Goal: Task Accomplishment & Management: Use online tool/utility

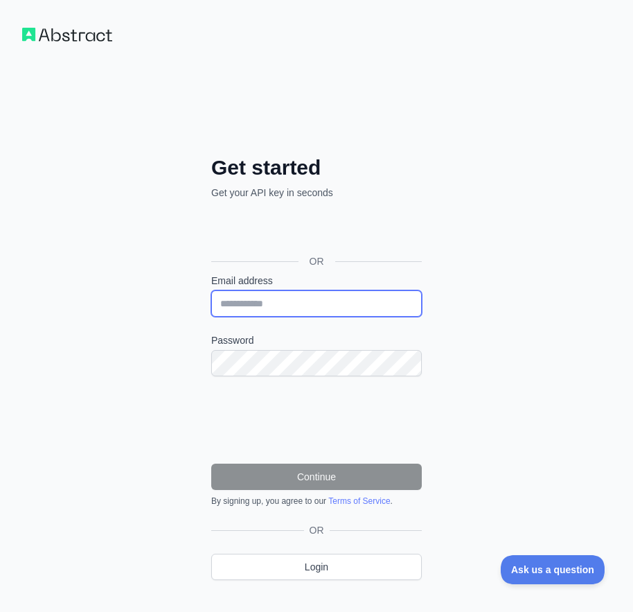
click at [249, 300] on input "Email address" at bounding box center [316, 303] width 211 height 26
paste input "**********"
type input "**********"
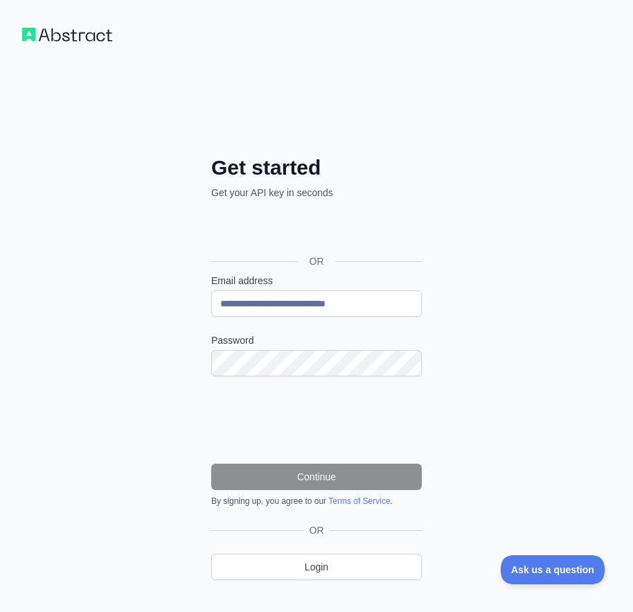
click at [267, 348] on div "Password" at bounding box center [316, 354] width 211 height 43
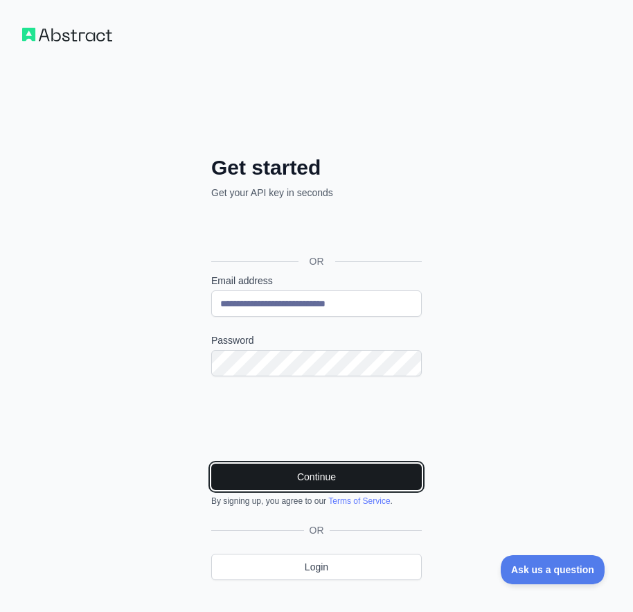
click at [393, 479] on button "Continue" at bounding box center [316, 476] width 211 height 26
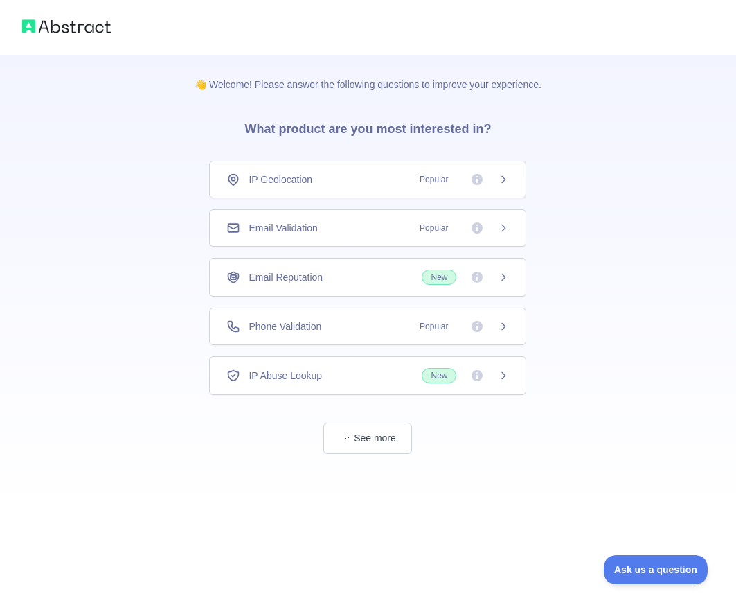
click at [369, 228] on div "Email Validation Popular" at bounding box center [368, 228] width 283 height 14
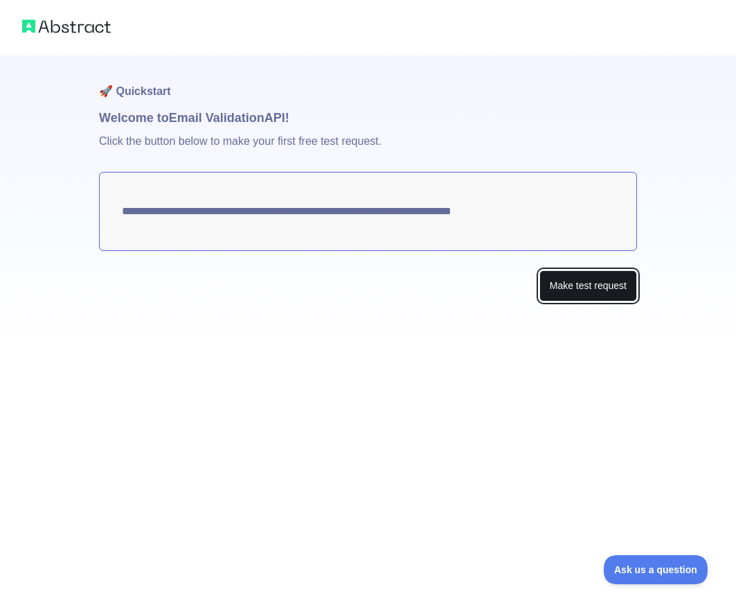
click at [614, 296] on button "Make test request" at bounding box center [589, 285] width 98 height 31
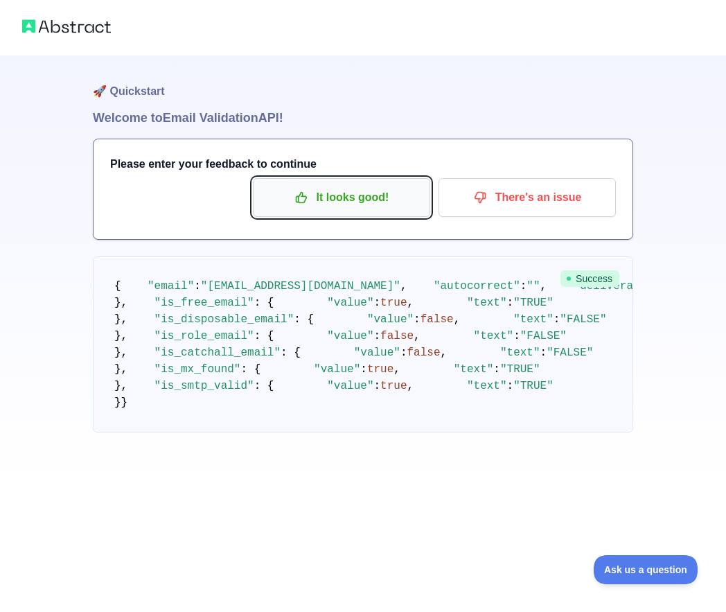
click at [305, 195] on icon "button" at bounding box center [301, 197] width 14 height 14
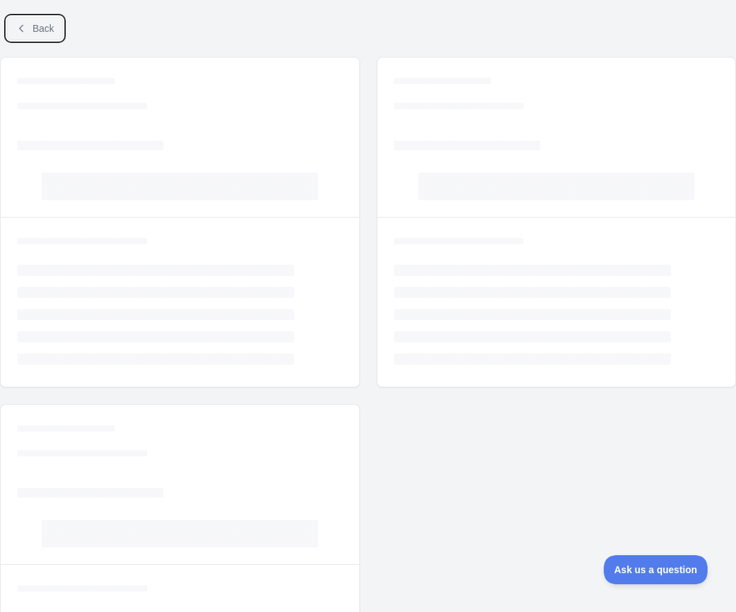
click at [19, 34] on button "Back" at bounding box center [35, 29] width 56 height 24
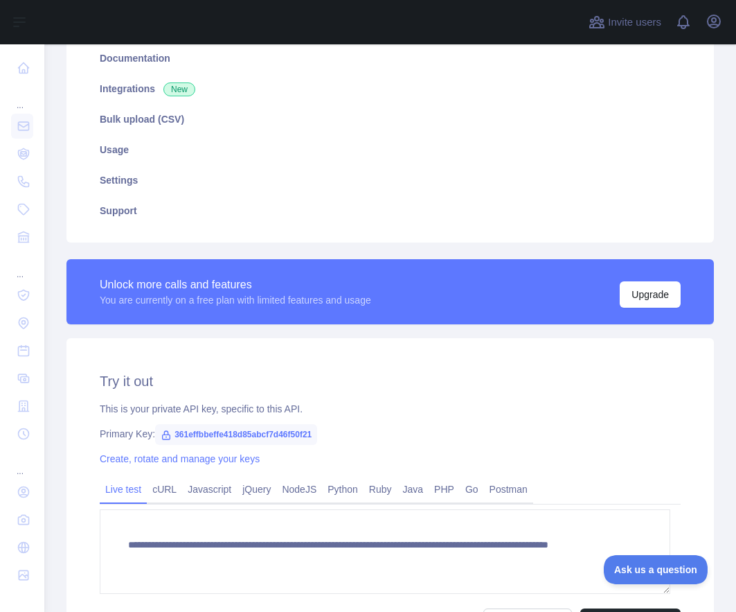
scroll to position [340, 0]
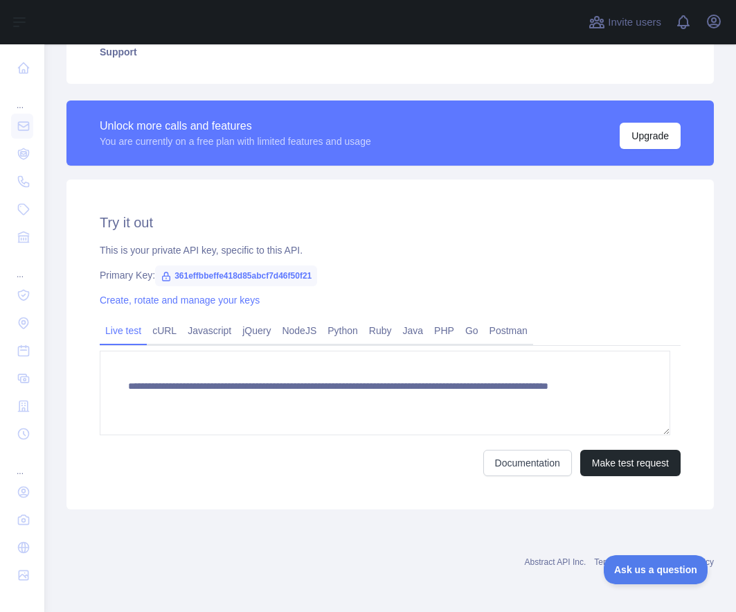
click at [244, 274] on span "361effbbeffe418d85abcf7d46f50f21" at bounding box center [236, 275] width 162 height 21
copy span "361effbbeffe418d85abcf7d46f50f21"
